Goal: Check status: Check status

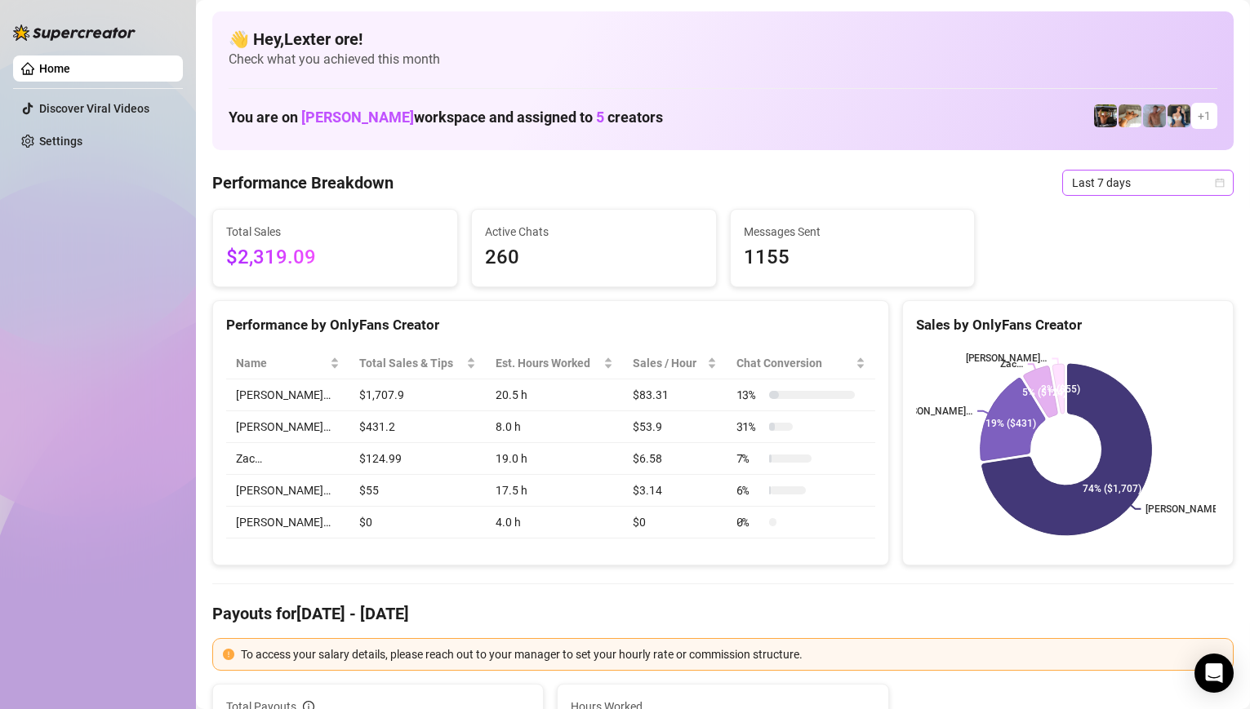
click at [1215, 184] on icon "calendar" at bounding box center [1220, 183] width 10 height 10
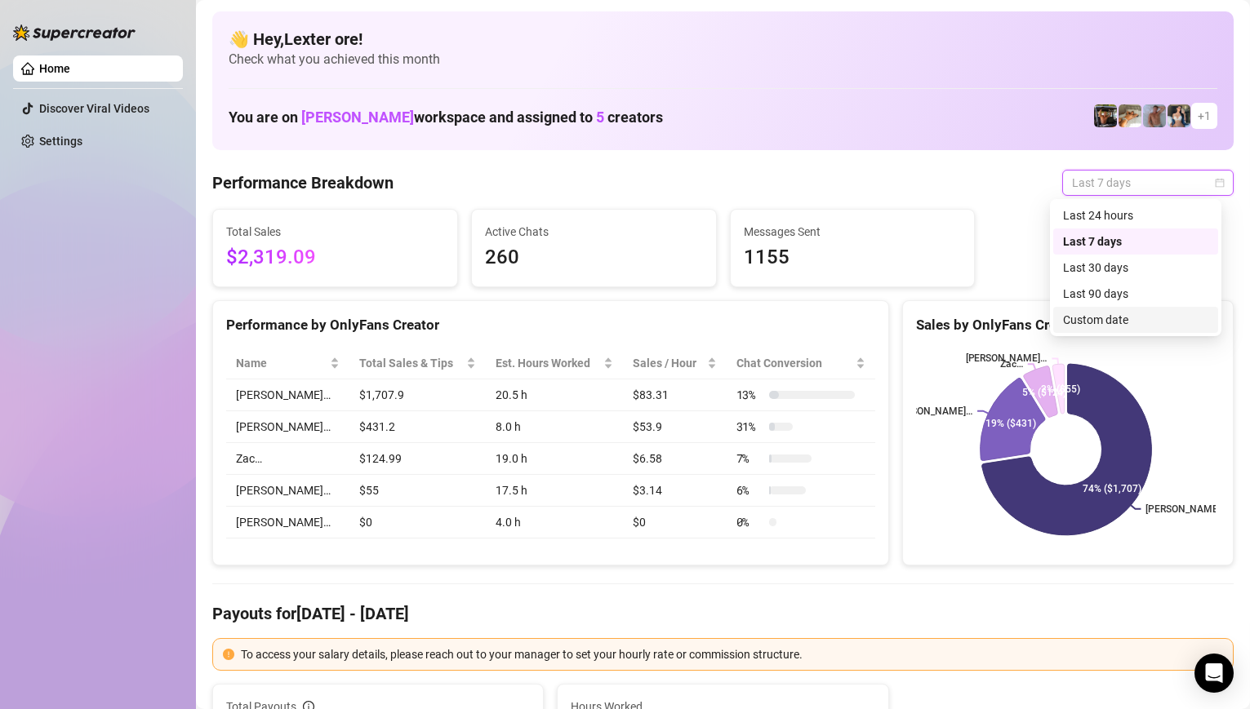
click at [1099, 315] on div "Custom date" at bounding box center [1135, 320] width 145 height 18
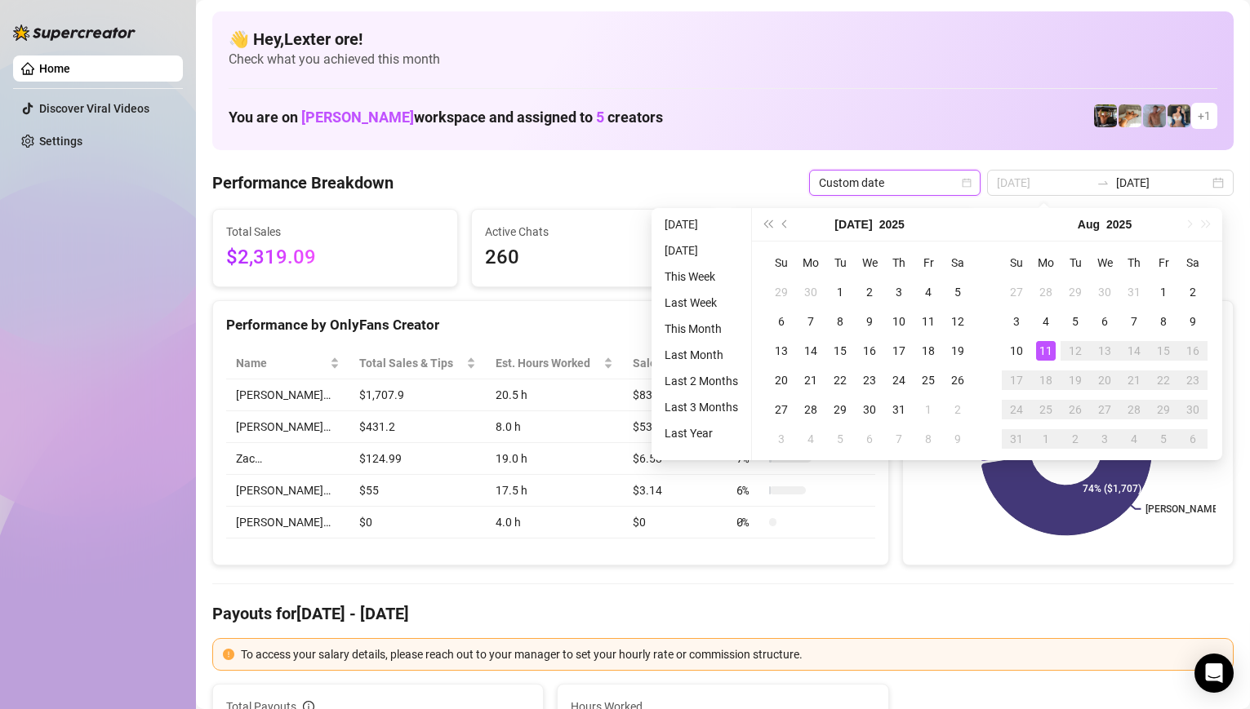
type input "[DATE]"
click at [1038, 351] on div "11" at bounding box center [1046, 351] width 20 height 20
click at [1039, 351] on div "11" at bounding box center [1046, 351] width 20 height 20
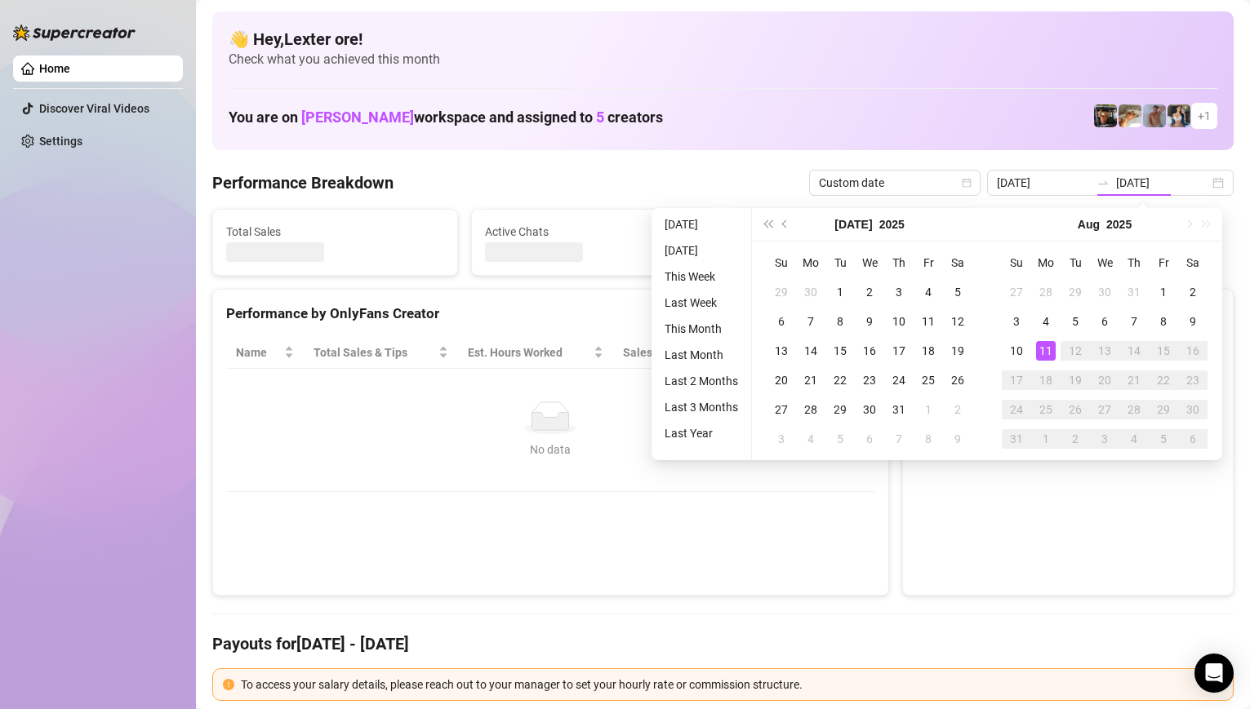
type input "[DATE]"
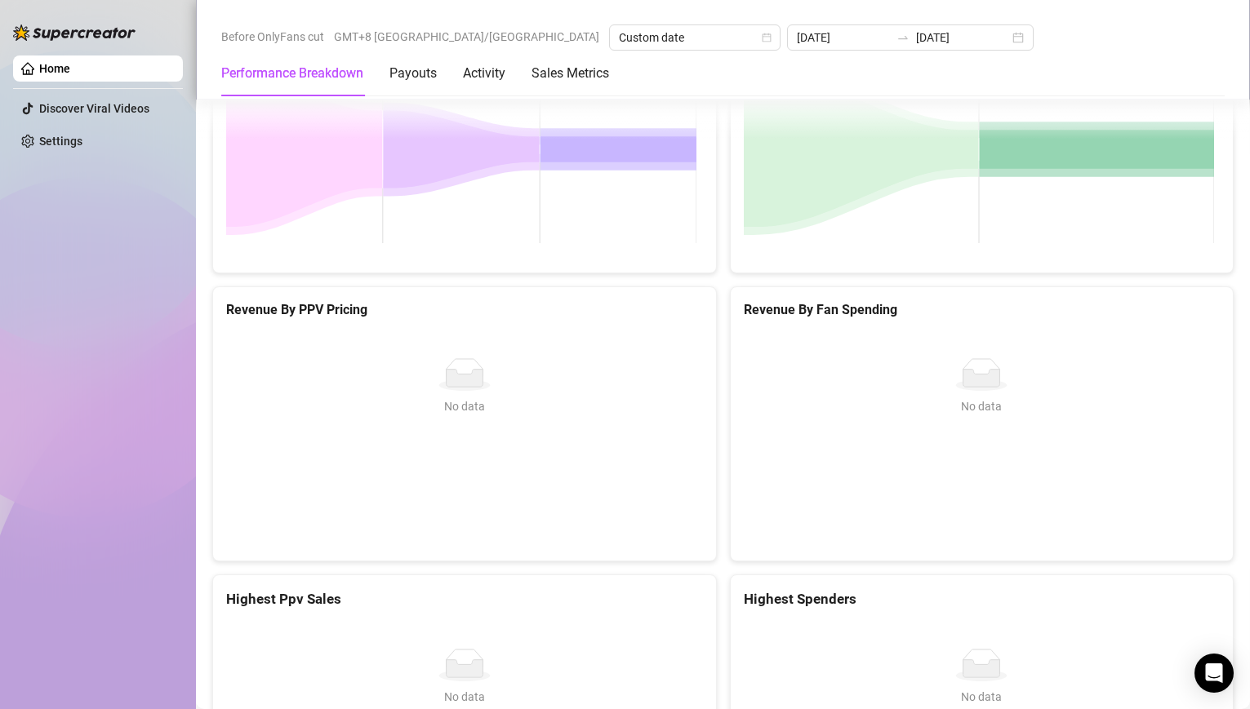
scroll to position [2205, 0]
